Goal: Task Accomplishment & Management: Use online tool/utility

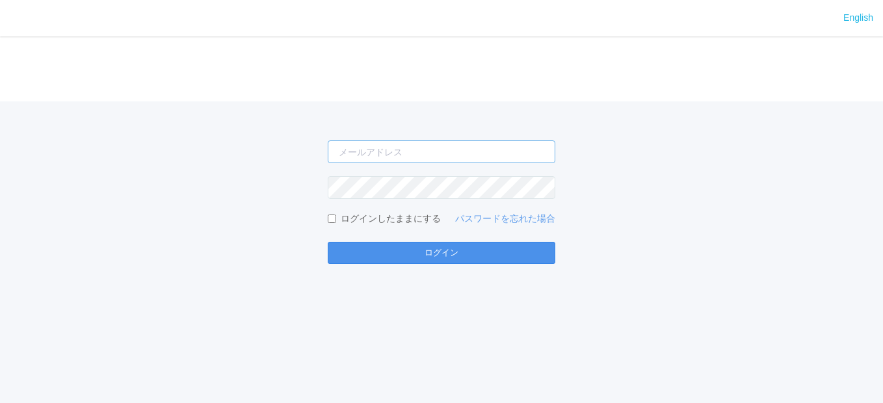
type input "[EMAIL_ADDRESS][DOMAIN_NAME]"
click at [438, 253] on button "ログイン" at bounding box center [442, 253] width 228 height 22
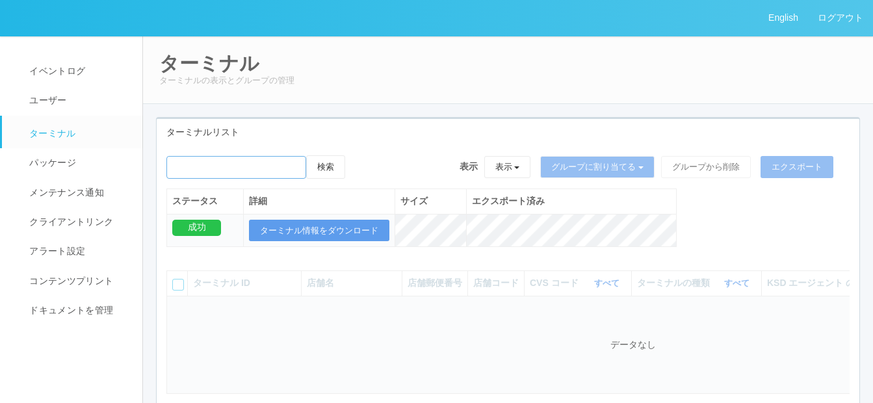
click at [203, 168] on input "emailSearch" at bounding box center [236, 167] width 140 height 23
paste input "[PERSON_NAME]"
type input "[PERSON_NAME]"
click at [340, 166] on button "検索" at bounding box center [325, 166] width 39 height 23
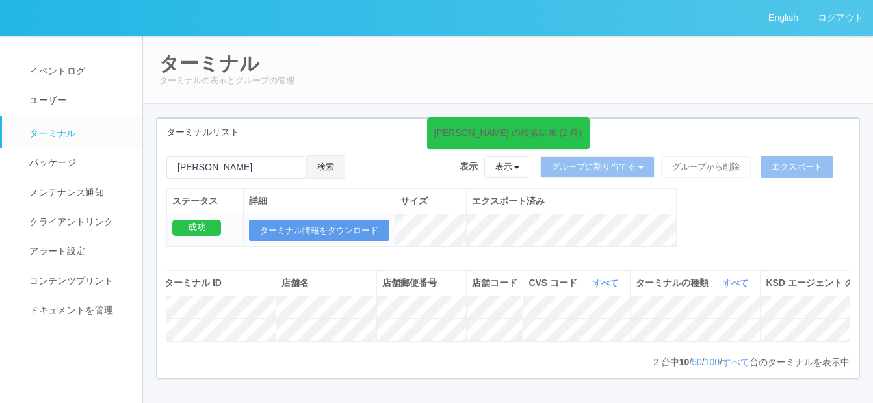
click at [341, 165] on button "検索" at bounding box center [325, 166] width 39 height 23
click at [334, 163] on button "検索" at bounding box center [325, 166] width 39 height 23
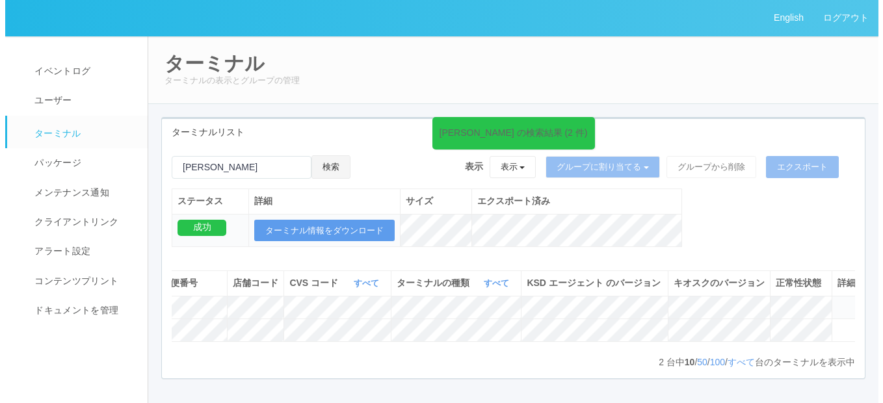
scroll to position [0, 280]
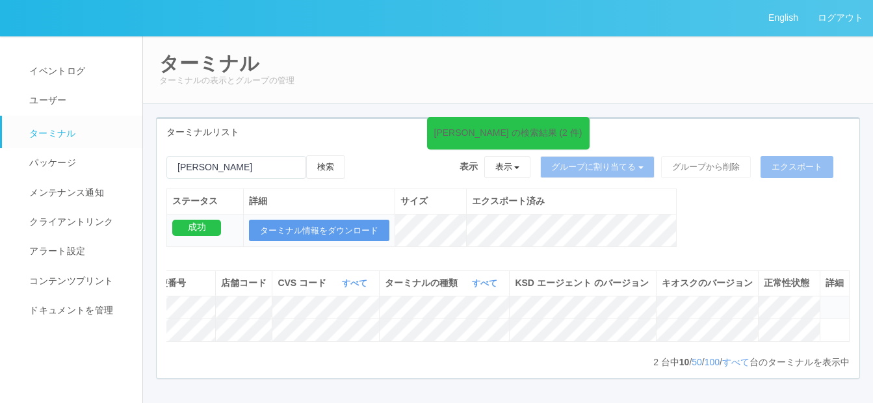
click at [826, 302] on icon at bounding box center [826, 302] width 0 height 0
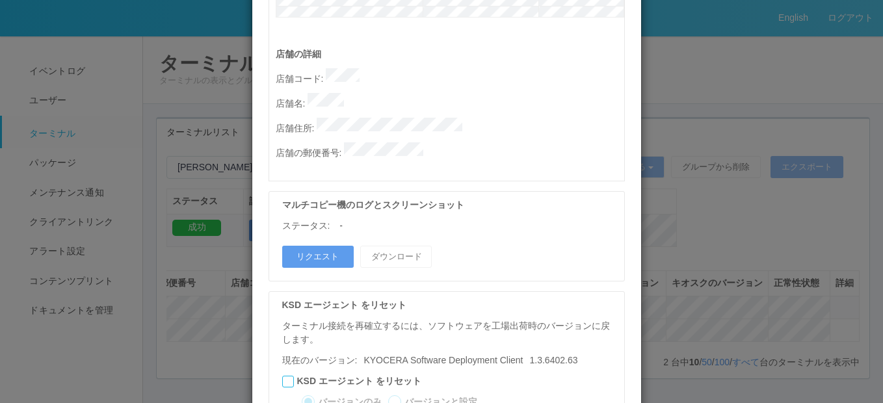
scroll to position [761, 0]
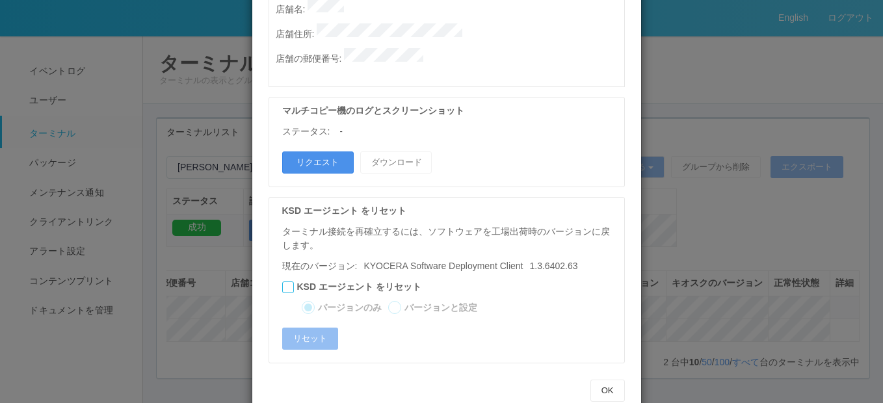
click at [317, 152] on button "リクエスト" at bounding box center [318, 163] width 72 height 22
